Goal: Navigation & Orientation: Go to known website

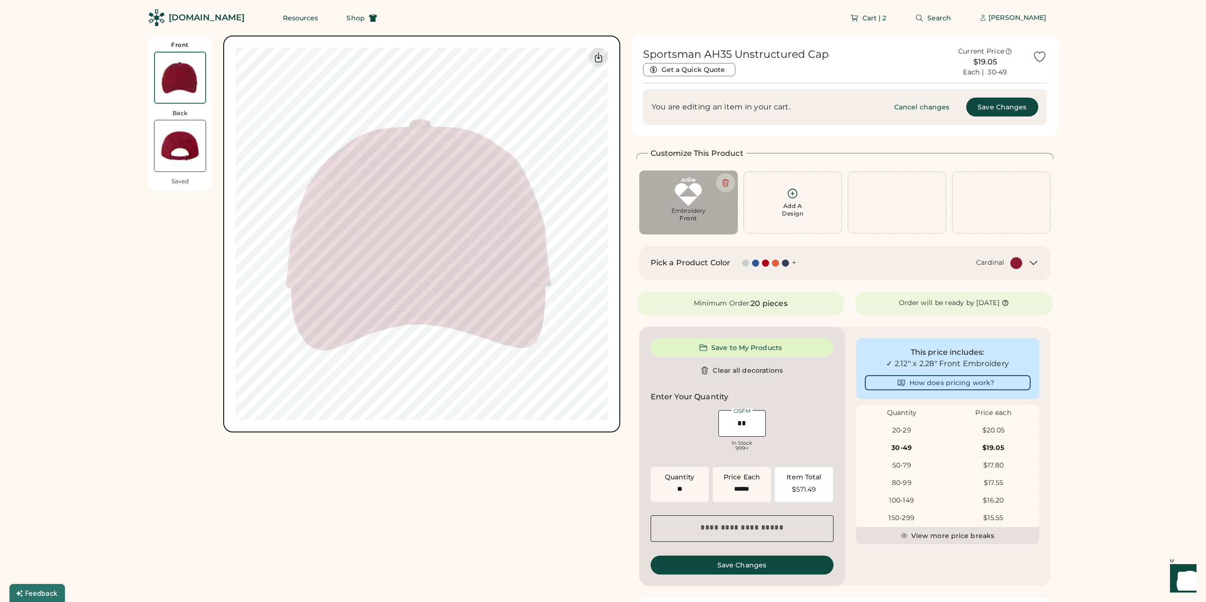
click at [202, 19] on div "[DOMAIN_NAME]" at bounding box center [207, 18] width 76 height 12
